Goal: Transaction & Acquisition: Obtain resource

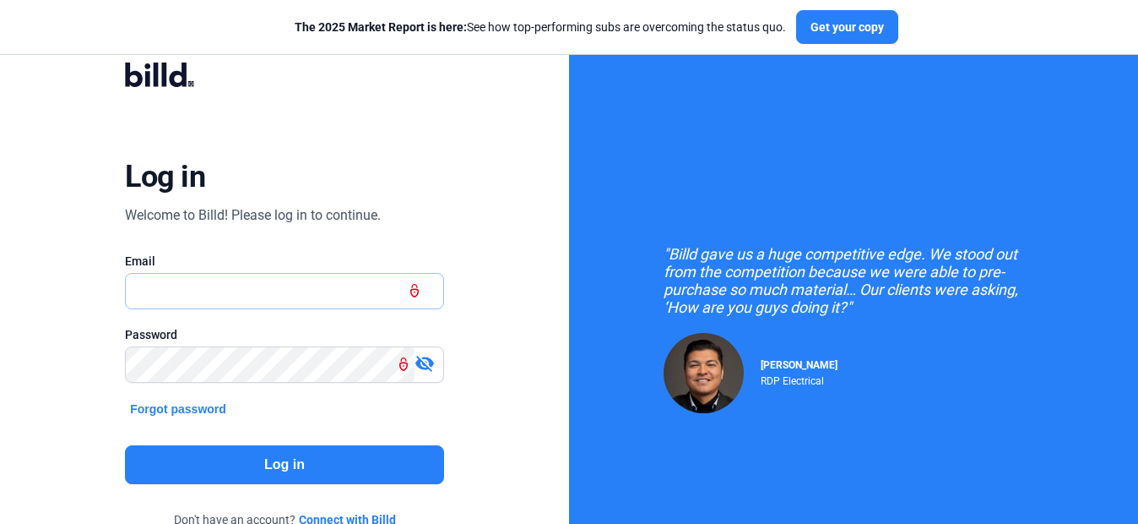
click at [318, 298] on input "text" at bounding box center [275, 291] width 299 height 35
drag, startPoint x: 345, startPoint y: 289, endPoint x: 9, endPoint y: 307, distance: 336.6
click at [3, 308] on div "Log in Welcome to Billd! Please log in to continue. Email [EMAIL_ADDRESS][DOMAI…" at bounding box center [284, 307] width 569 height 614
type input "[EMAIL_ADDRESS][DOMAIN_NAME]"
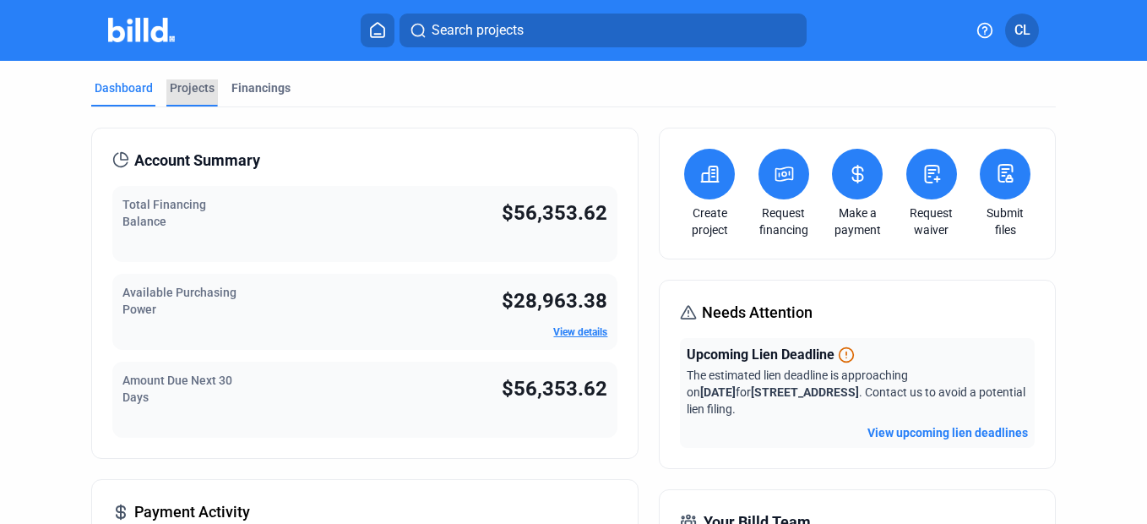
click at [198, 87] on div "Projects" at bounding box center [192, 87] width 45 height 17
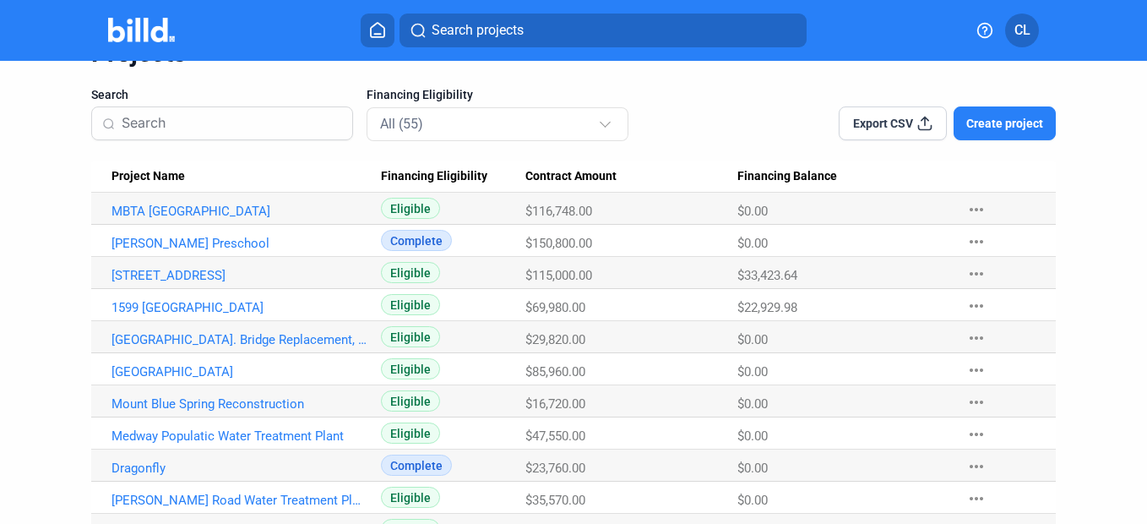
scroll to position [169, 0]
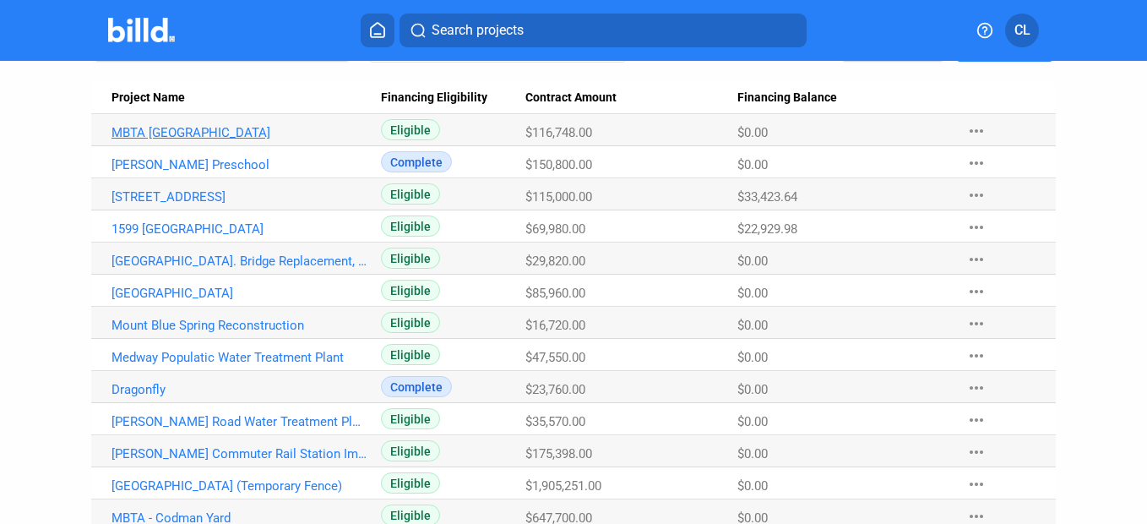
click at [204, 131] on link "MBTA [GEOGRAPHIC_DATA]" at bounding box center [238, 132] width 255 height 15
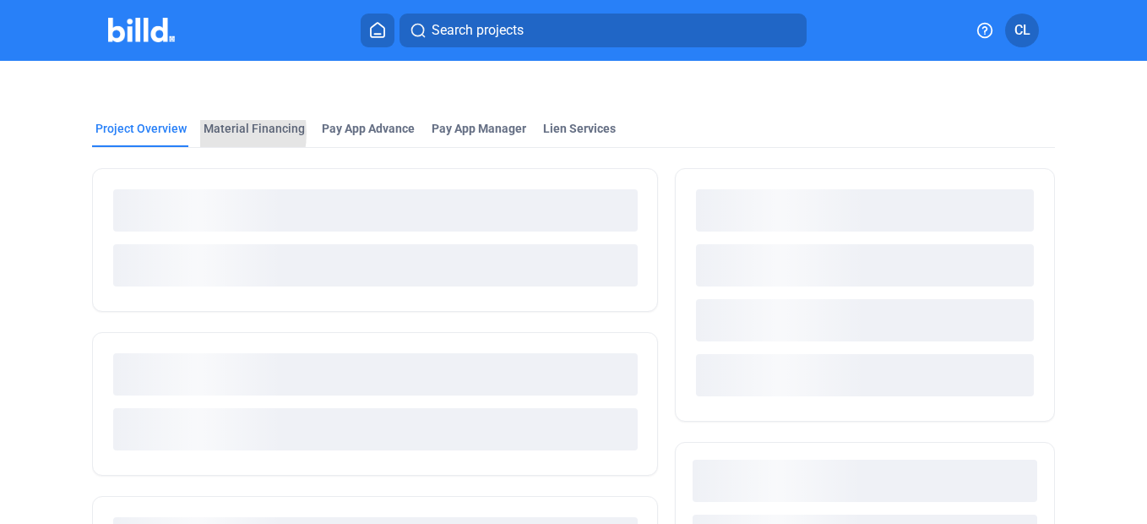
click at [207, 133] on div "Material Financing" at bounding box center [254, 128] width 101 height 17
